Goal: Information Seeking & Learning: Learn about a topic

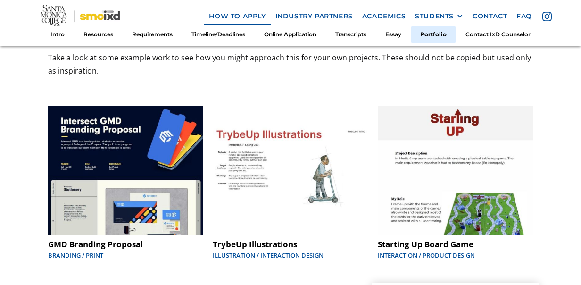
scroll to position [4622, 0]
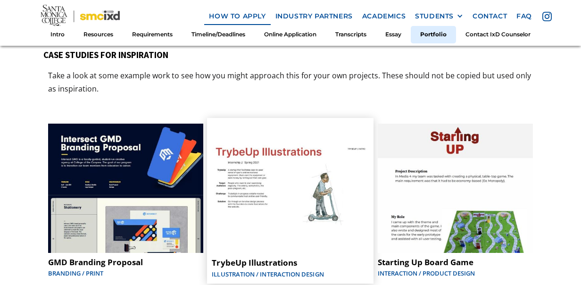
click at [305, 142] on img at bounding box center [290, 188] width 157 height 131
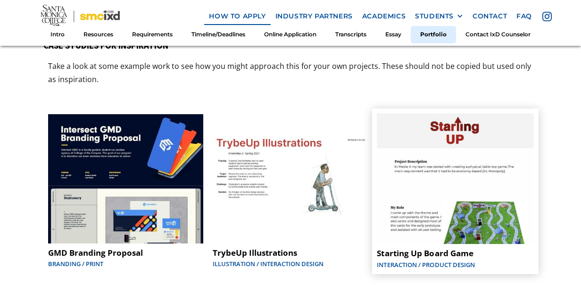
scroll to position [4630, 0]
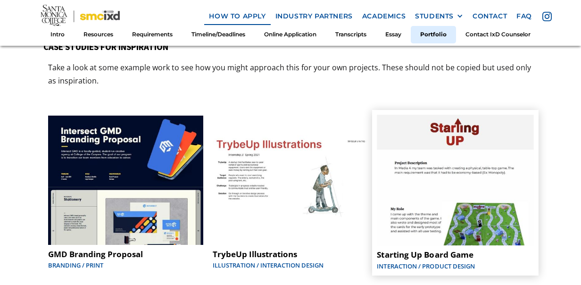
click at [460, 115] on img at bounding box center [455, 180] width 157 height 131
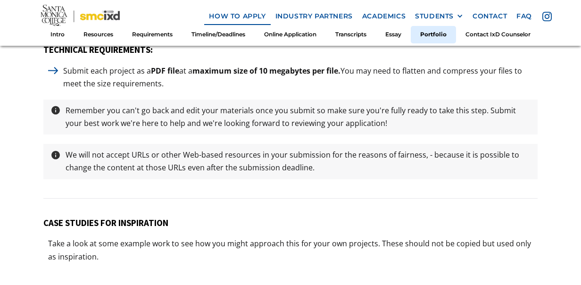
scroll to position [4364, 0]
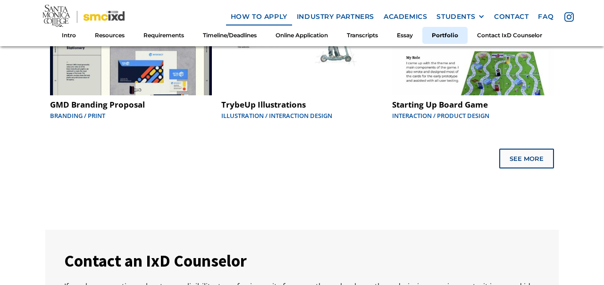
scroll to position [4834, 0]
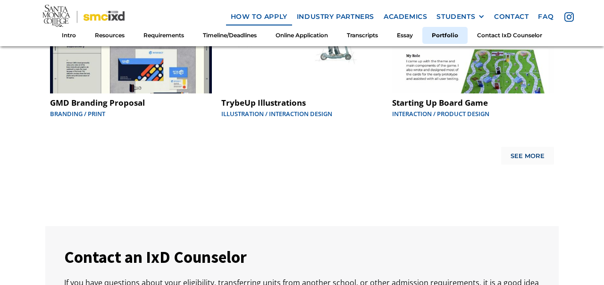
click at [535, 163] on link "See More" at bounding box center [527, 156] width 53 height 18
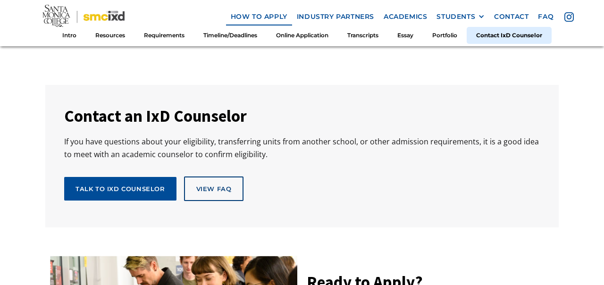
scroll to position [5062, 0]
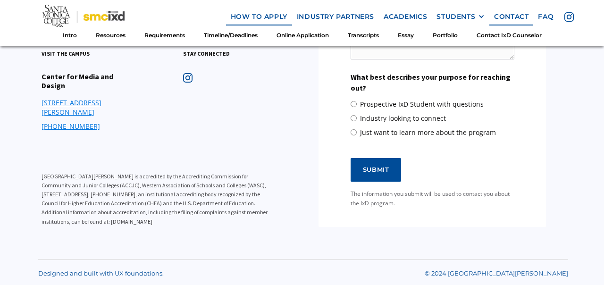
scroll to position [5811, 0]
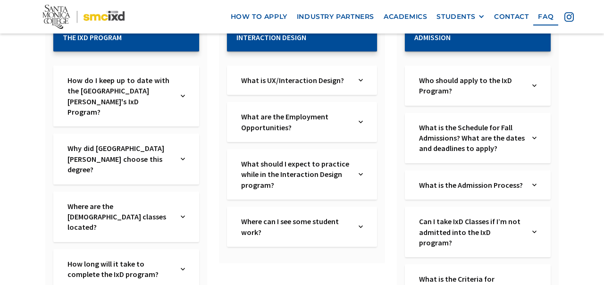
scroll to position [206, 0]
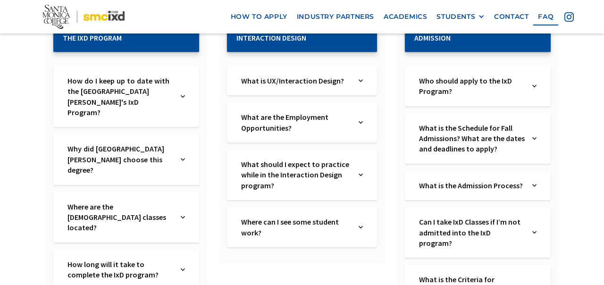
click at [537, 139] on div "What is the Schedule for Fall Admissions? What are the dates and deadlines to a…" at bounding box center [478, 138] width 146 height 50
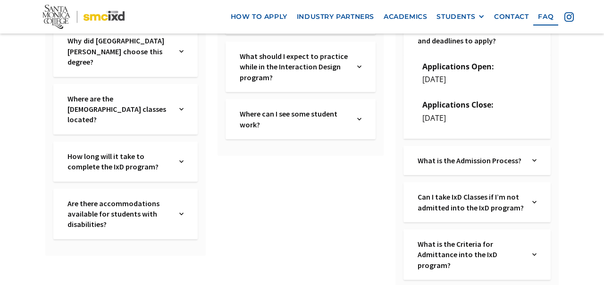
scroll to position [320, 0]
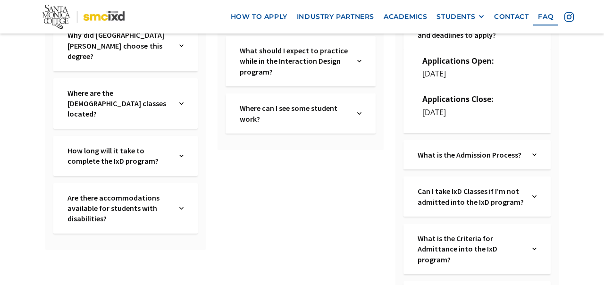
click at [545, 158] on div "What is the Admission Process? Text Link" at bounding box center [476, 154] width 147 height 29
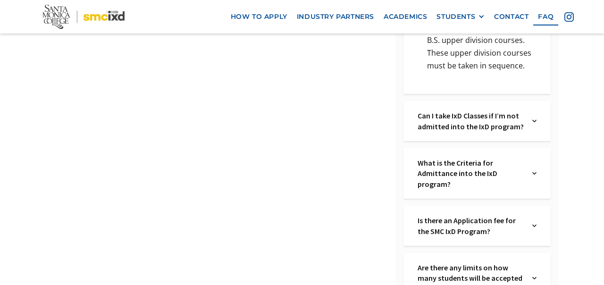
scroll to position [924, 0]
click at [529, 134] on div "Can I take IxD Classes if I’m not admitted into the IxD program? Text Link" at bounding box center [476, 122] width 147 height 40
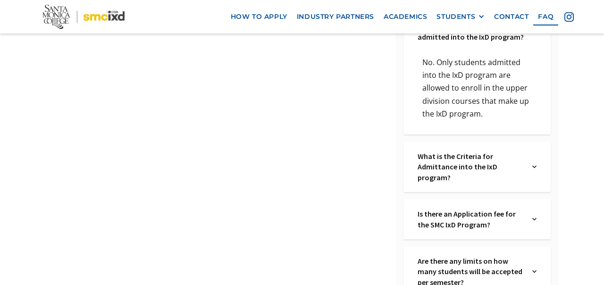
scroll to position [1019, 0]
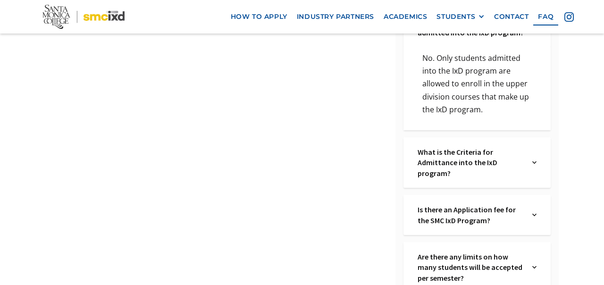
click at [547, 163] on div "What is the Criteria for Admittance into the IxD program? Text Link" at bounding box center [476, 162] width 147 height 50
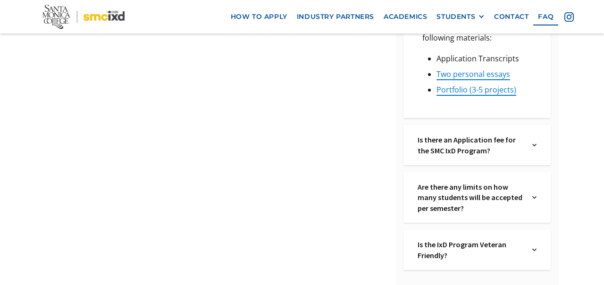
scroll to position [1273, 0]
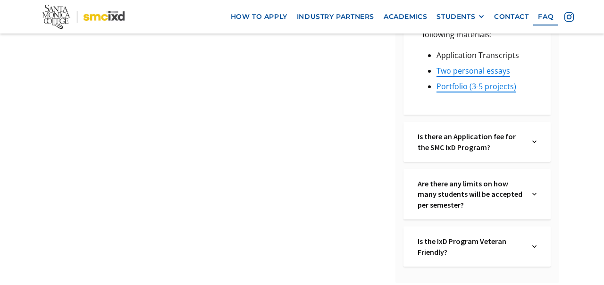
click at [533, 135] on img at bounding box center [534, 141] width 4 height 21
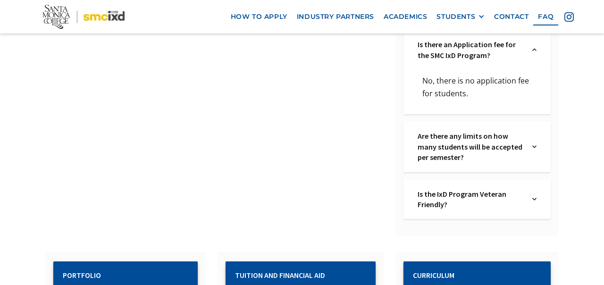
scroll to position [1371, 0]
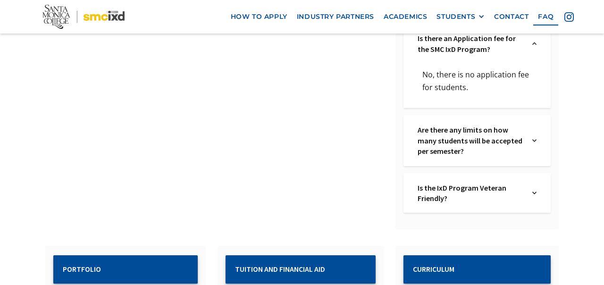
click at [526, 143] on div "Are there any limits on how many students will be accepted per semester? Text L…" at bounding box center [476, 140] width 147 height 50
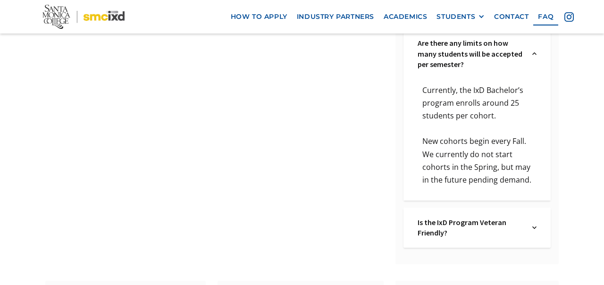
scroll to position [1437, 0]
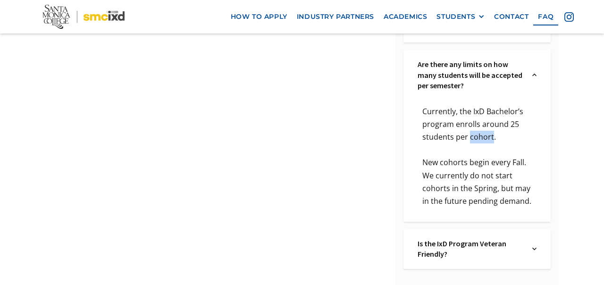
drag, startPoint x: 470, startPoint y: 141, endPoint x: 492, endPoint y: 141, distance: 21.7
click at [492, 141] on p "Currently, the IxD Bachelor’s program enrolls around 25 students per cohort." at bounding box center [477, 124] width 119 height 39
click at [503, 111] on p "Currently, the IxD Bachelor’s program enrolls around 25 students per cohort." at bounding box center [477, 124] width 119 height 39
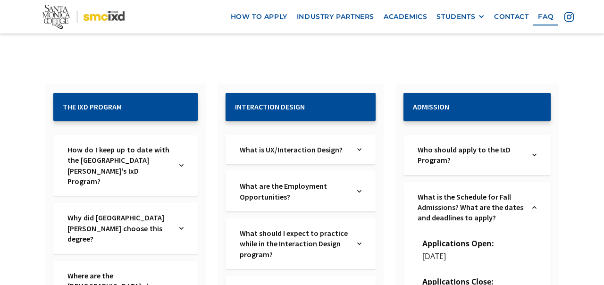
scroll to position [0, 0]
